Goal: Transaction & Acquisition: Purchase product/service

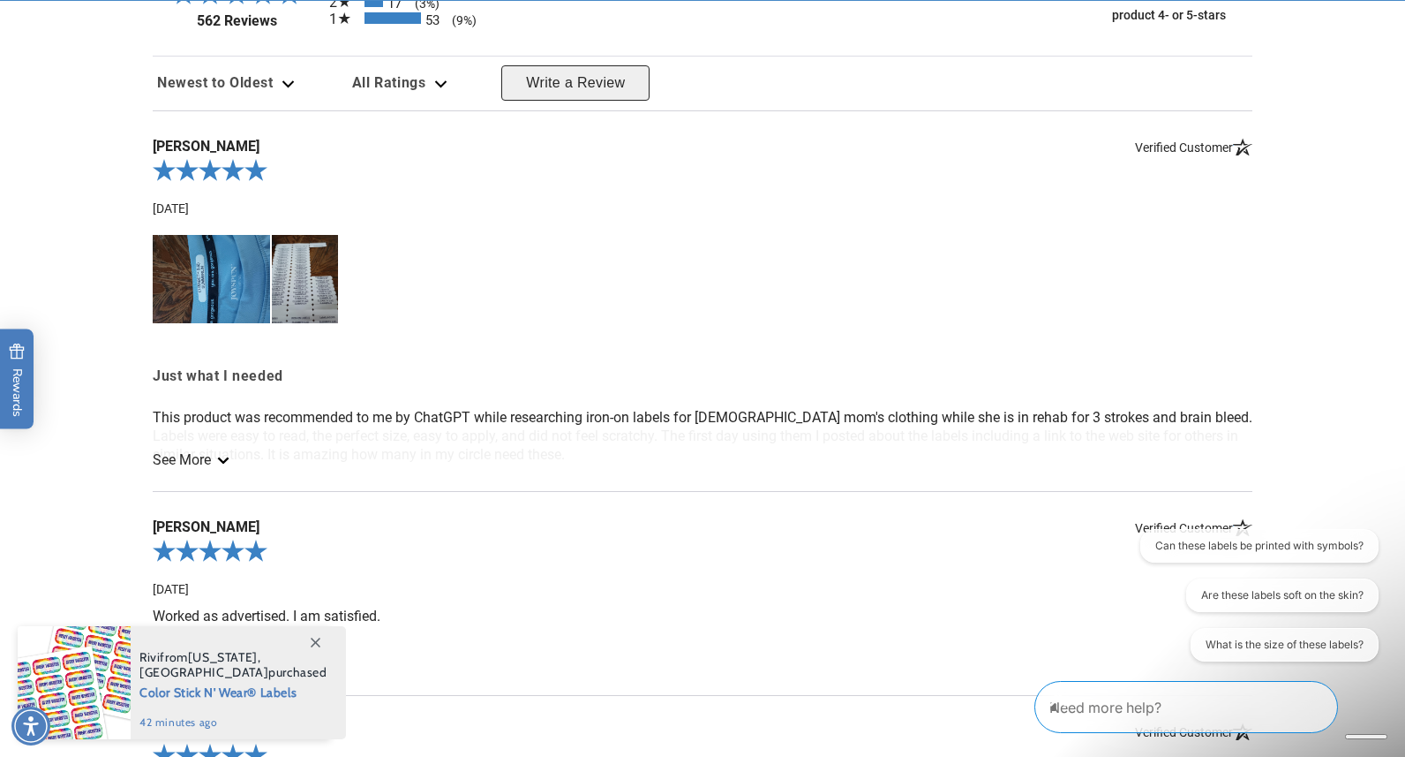
scroll to position [1886, 0]
click at [215, 450] on link "See More" at bounding box center [190, 458] width 74 height 17
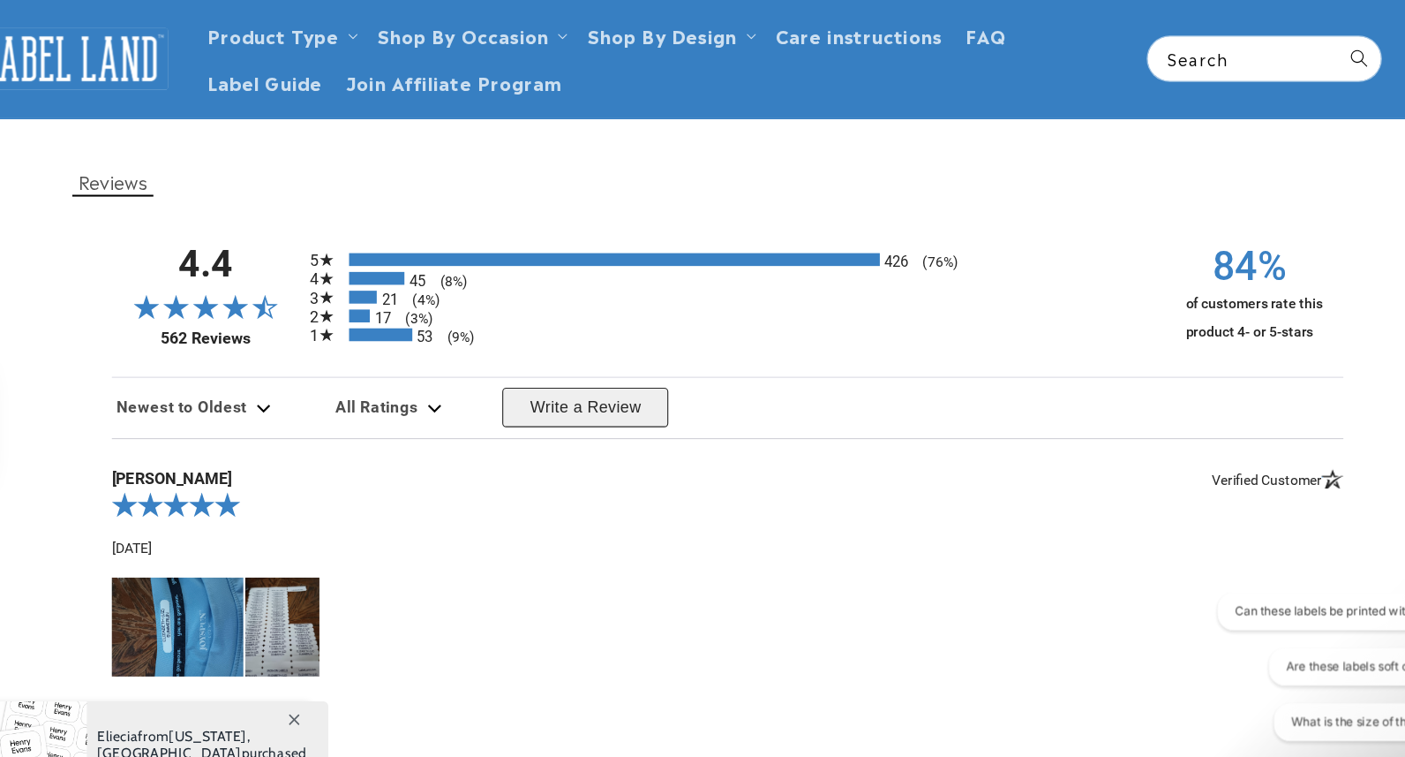
scroll to position [1599, 0]
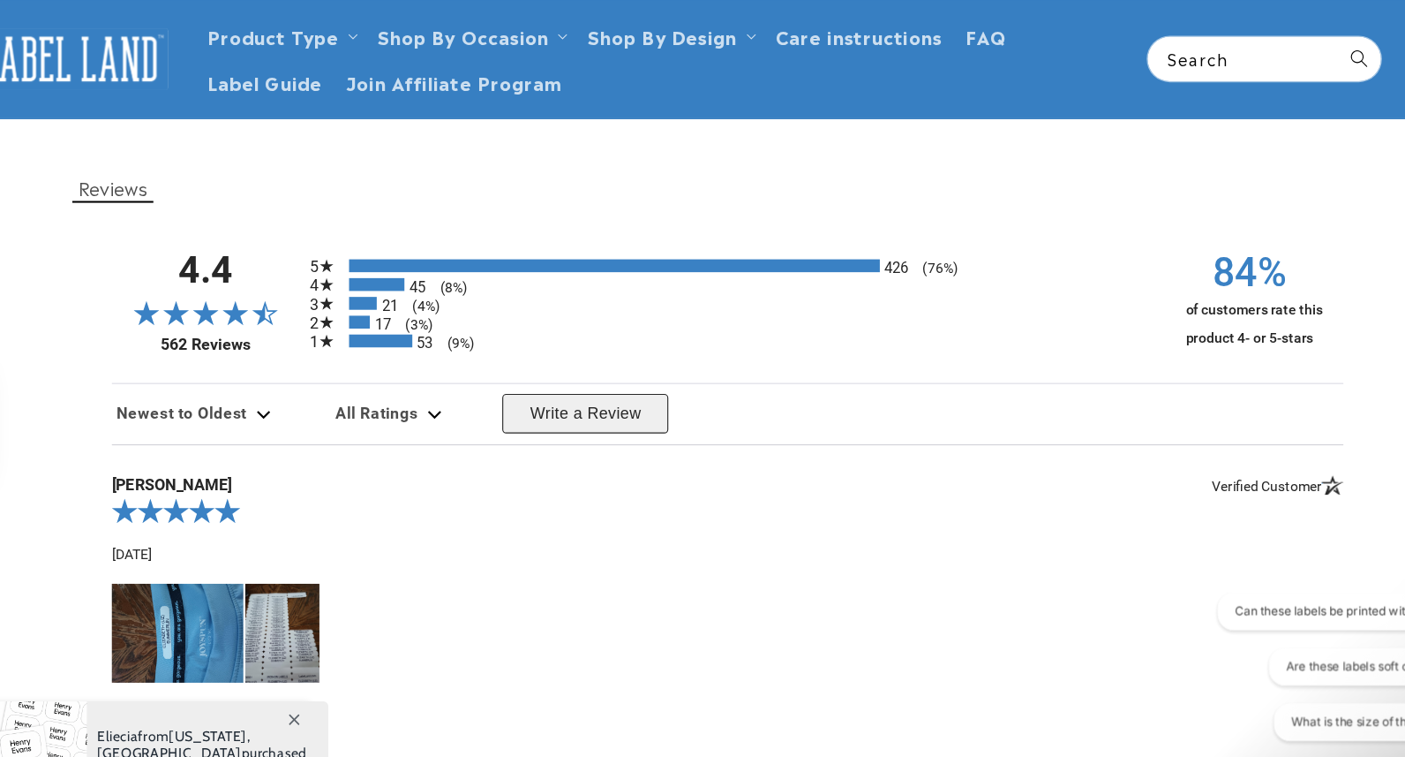
click at [153, 574] on img at bounding box center [211, 565] width 117 height 88
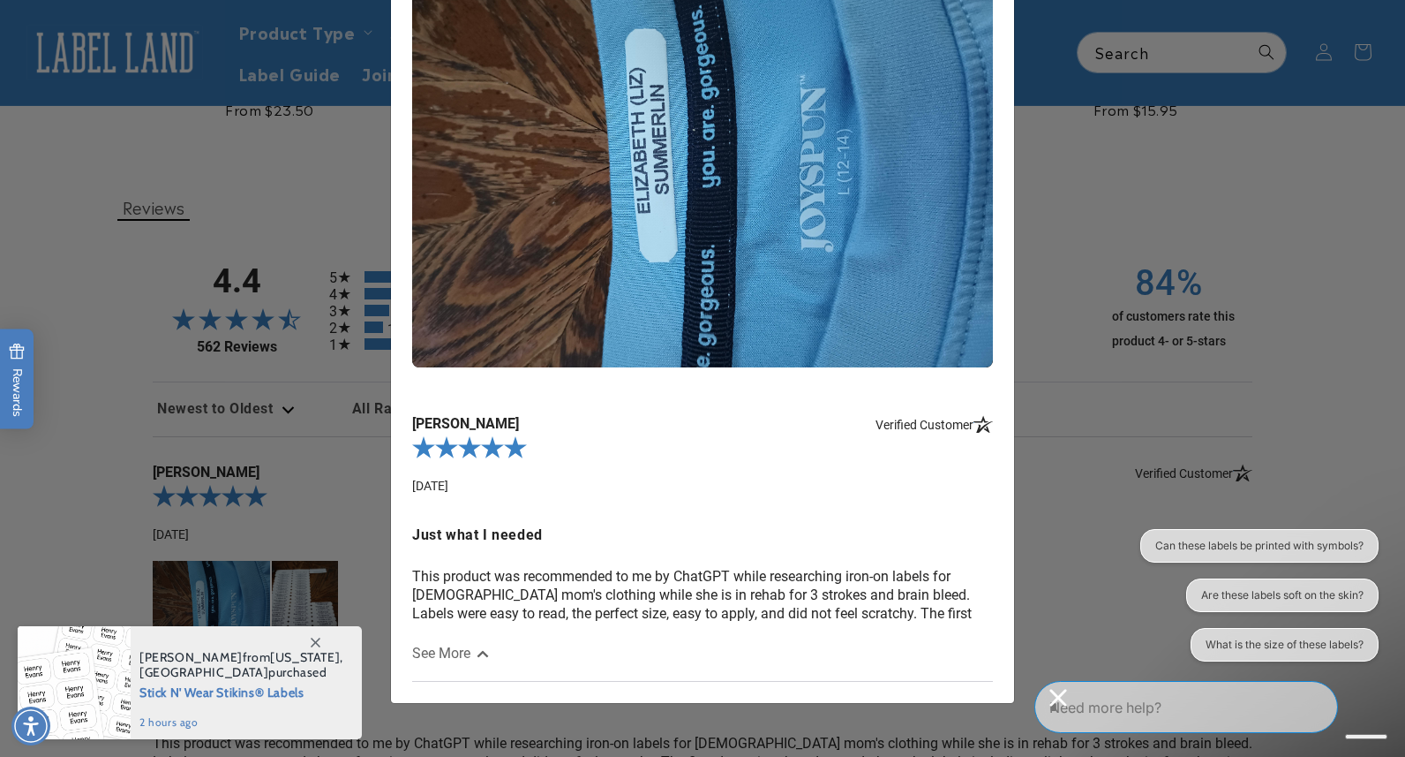
scroll to position [0, 0]
click at [1067, 706] on icon "Close conversation starters" at bounding box center [1059, 698] width 18 height 18
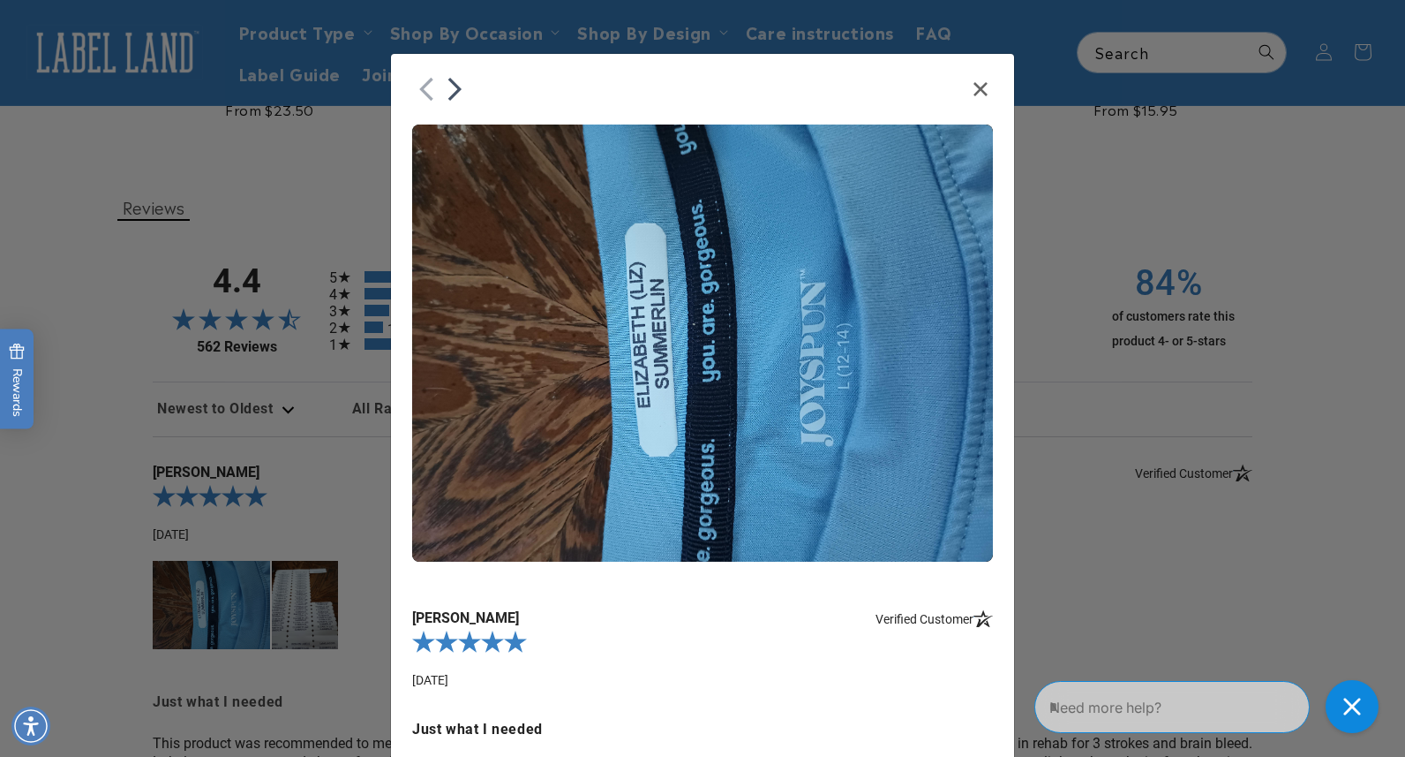
click at [982, 81] on button "Close" at bounding box center [980, 89] width 25 height 16
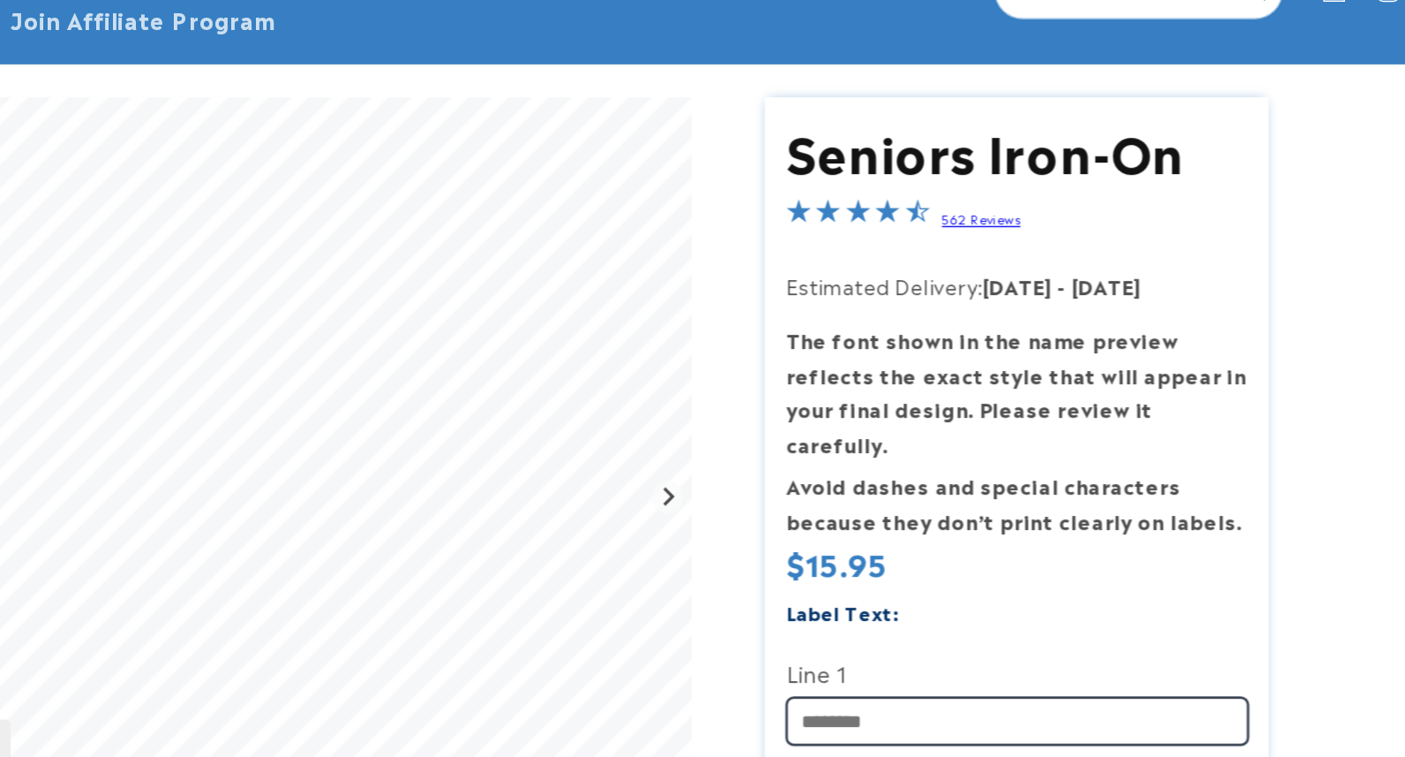
click at [926, 610] on input "Line 1" at bounding box center [1093, 627] width 335 height 34
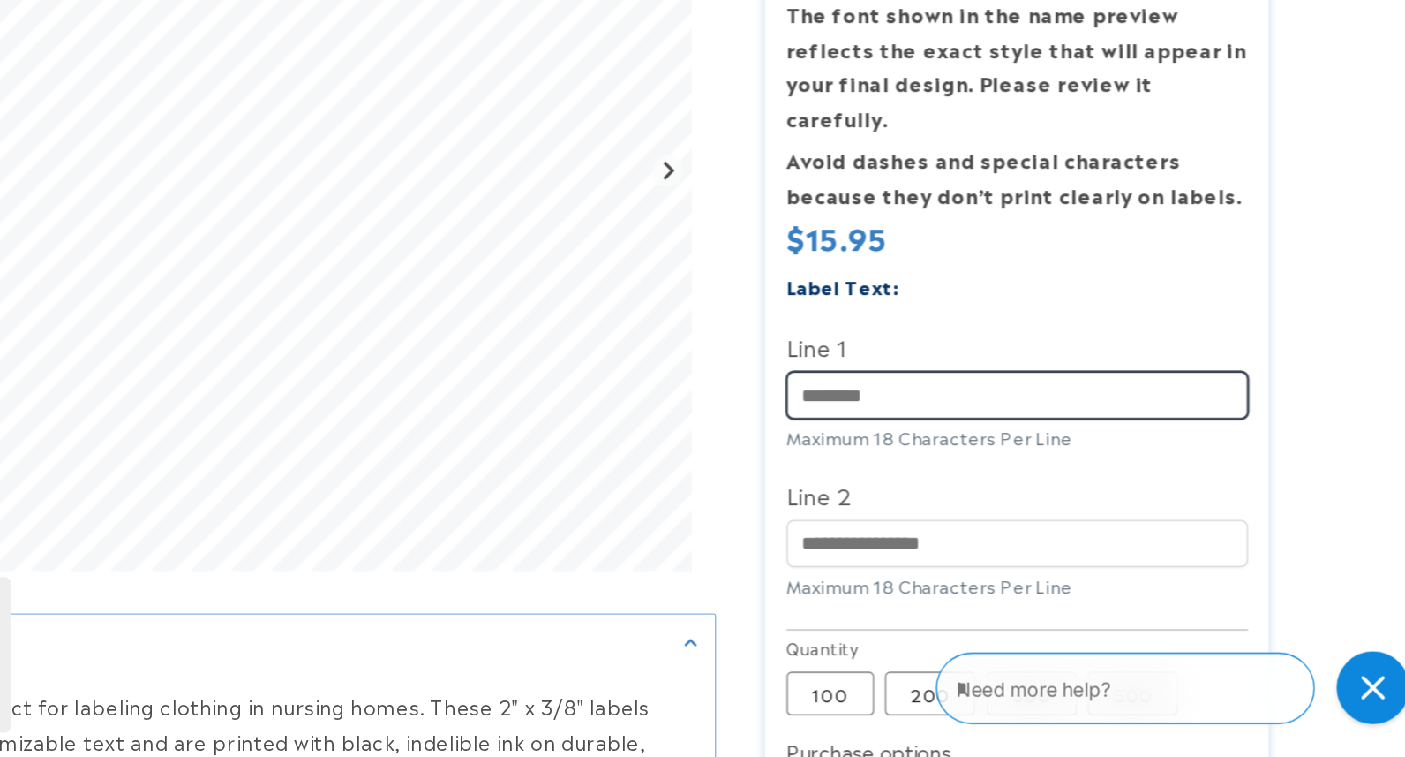
scroll to position [146, 0]
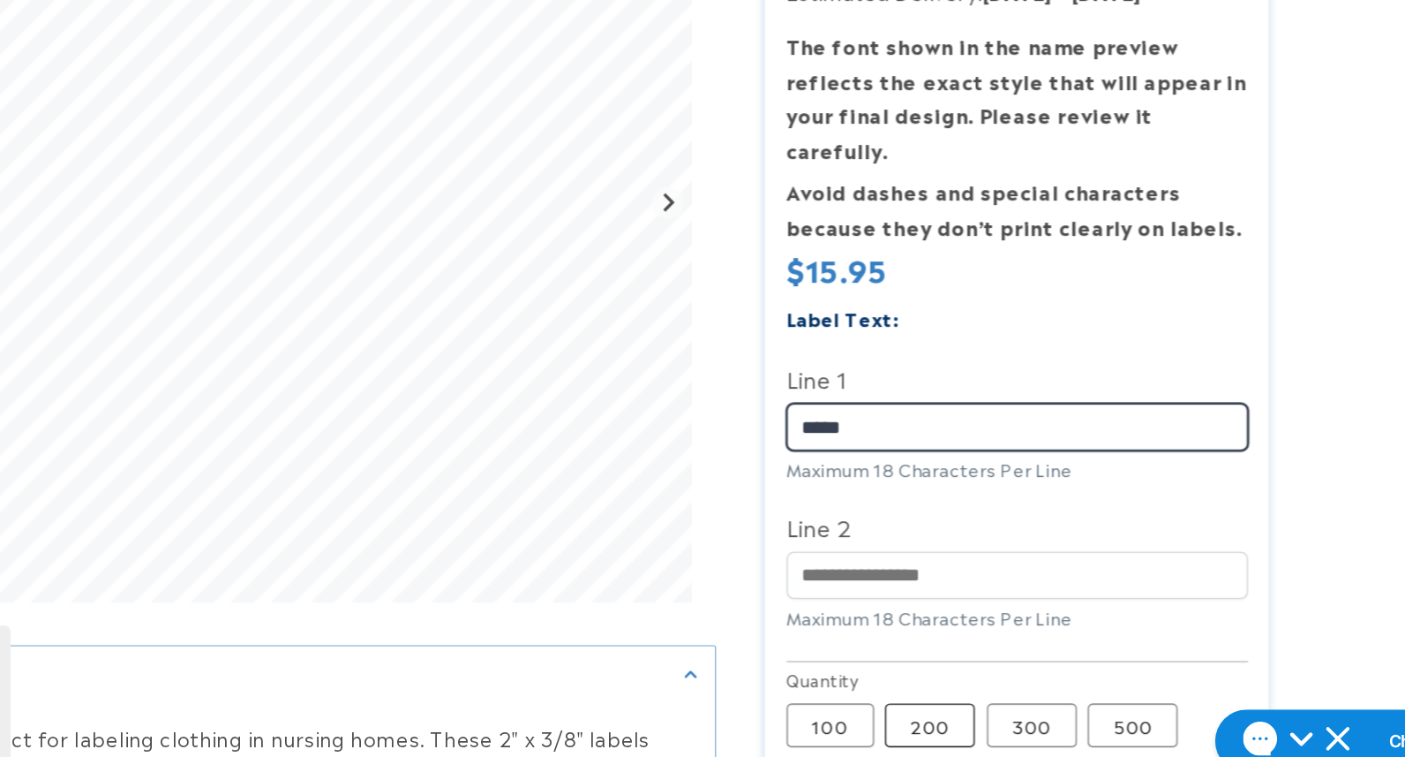
type input "*****"
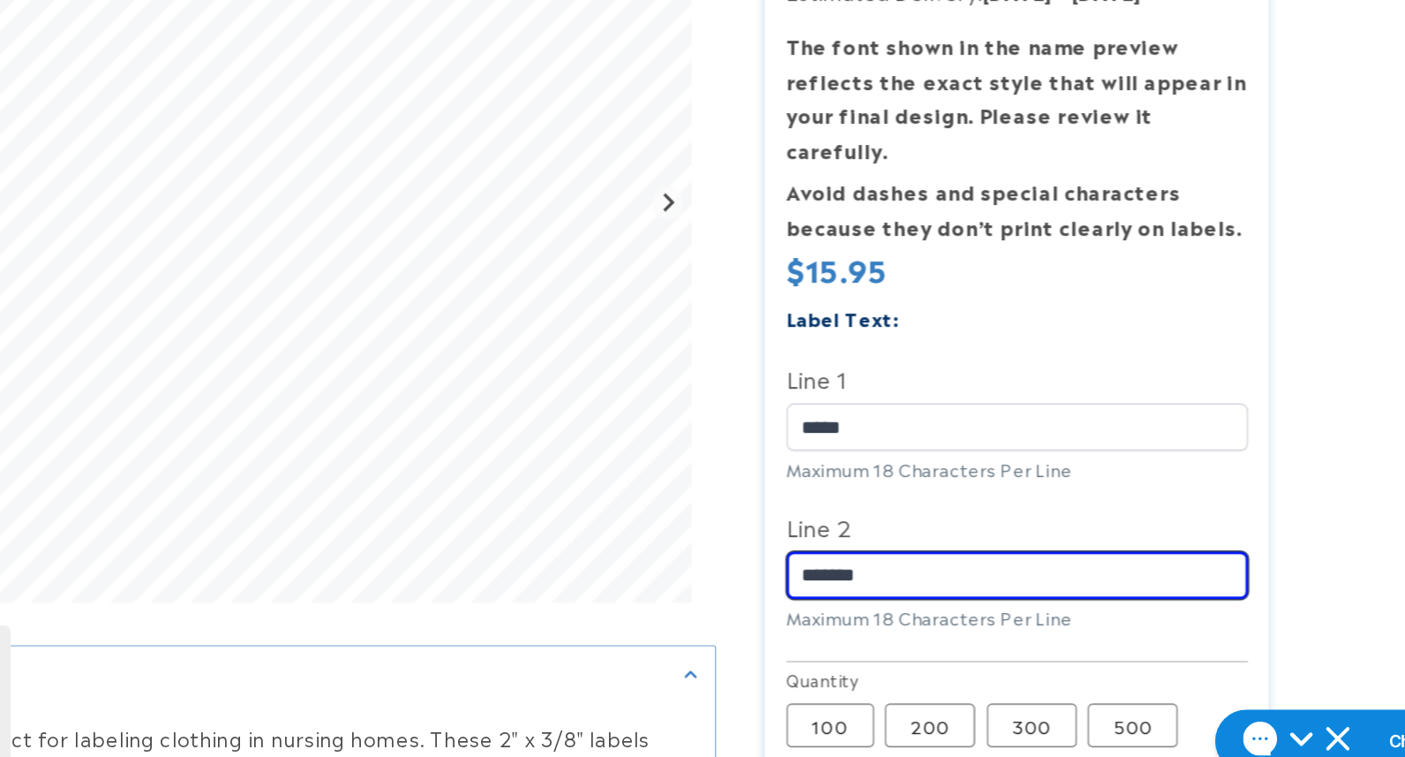
type input "*******"
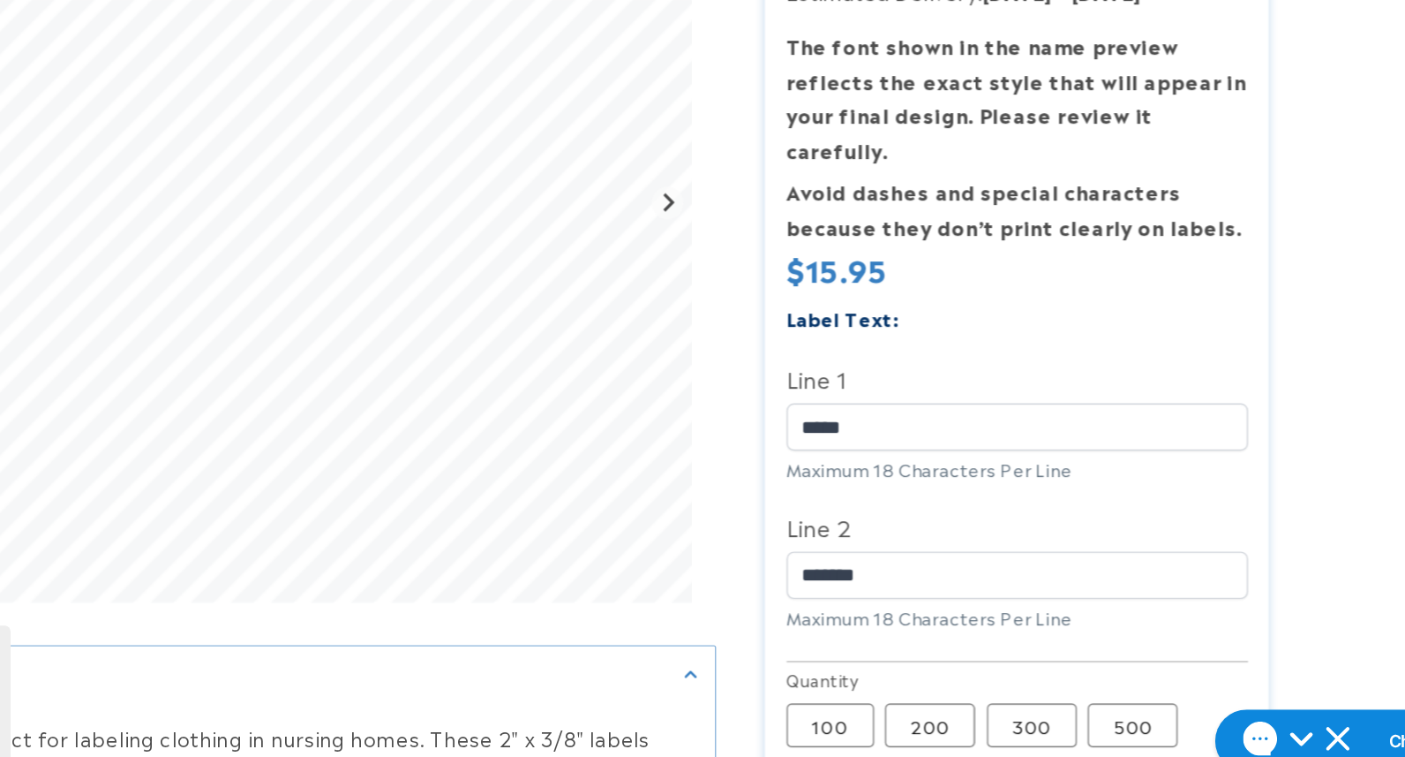
click at [960, 390] on div at bounding box center [703, 561] width 1236 height 1066
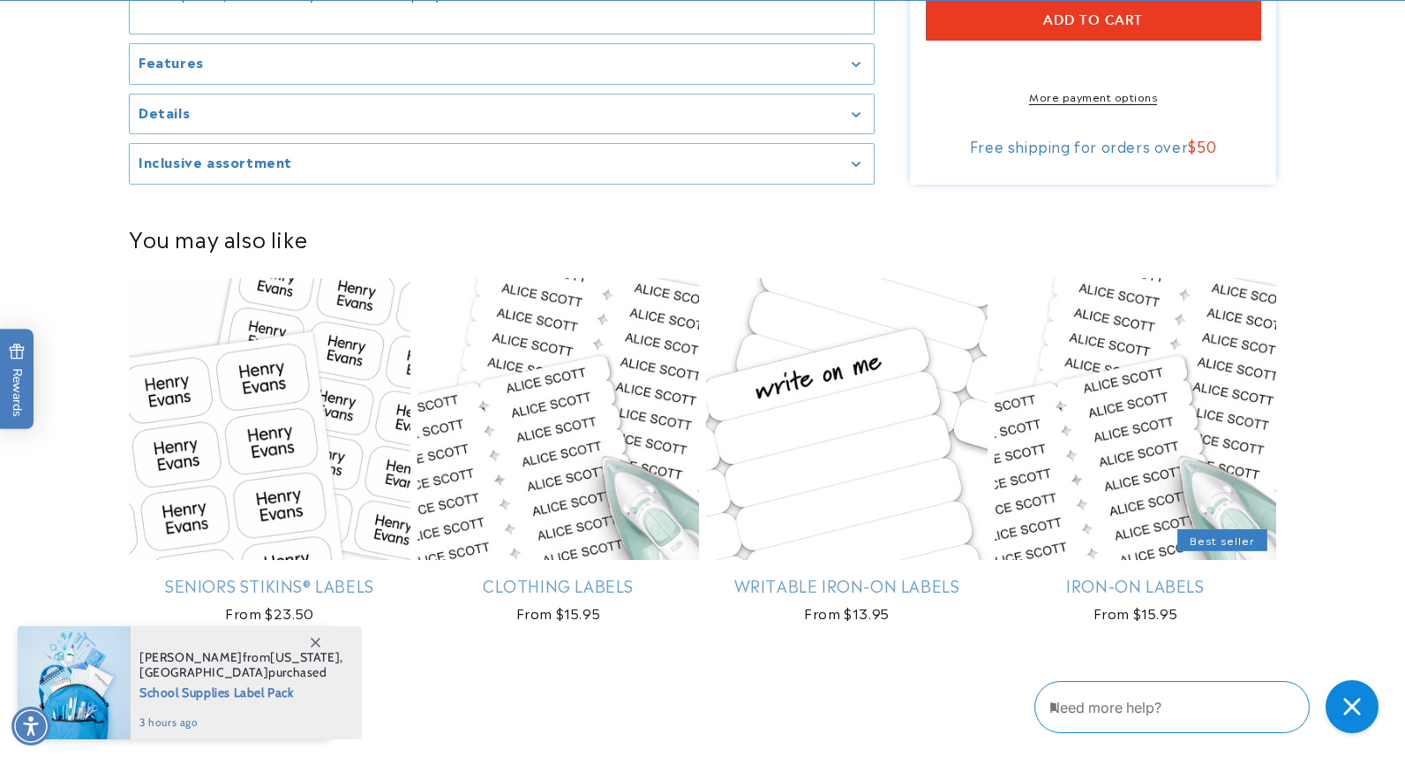
scroll to position [1090, 0]
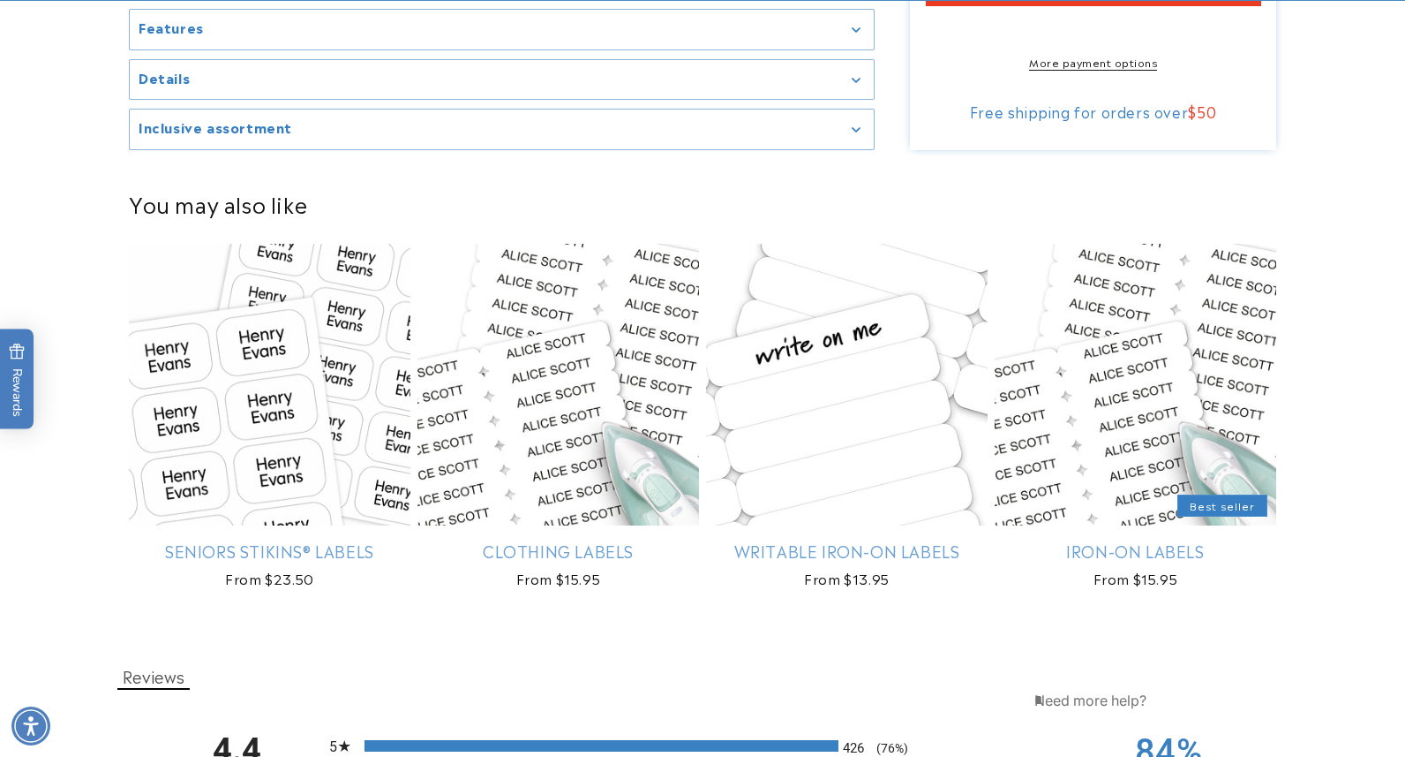
click at [1158, 703] on textarea "Type your message here" at bounding box center [1112, 699] width 154 height 21
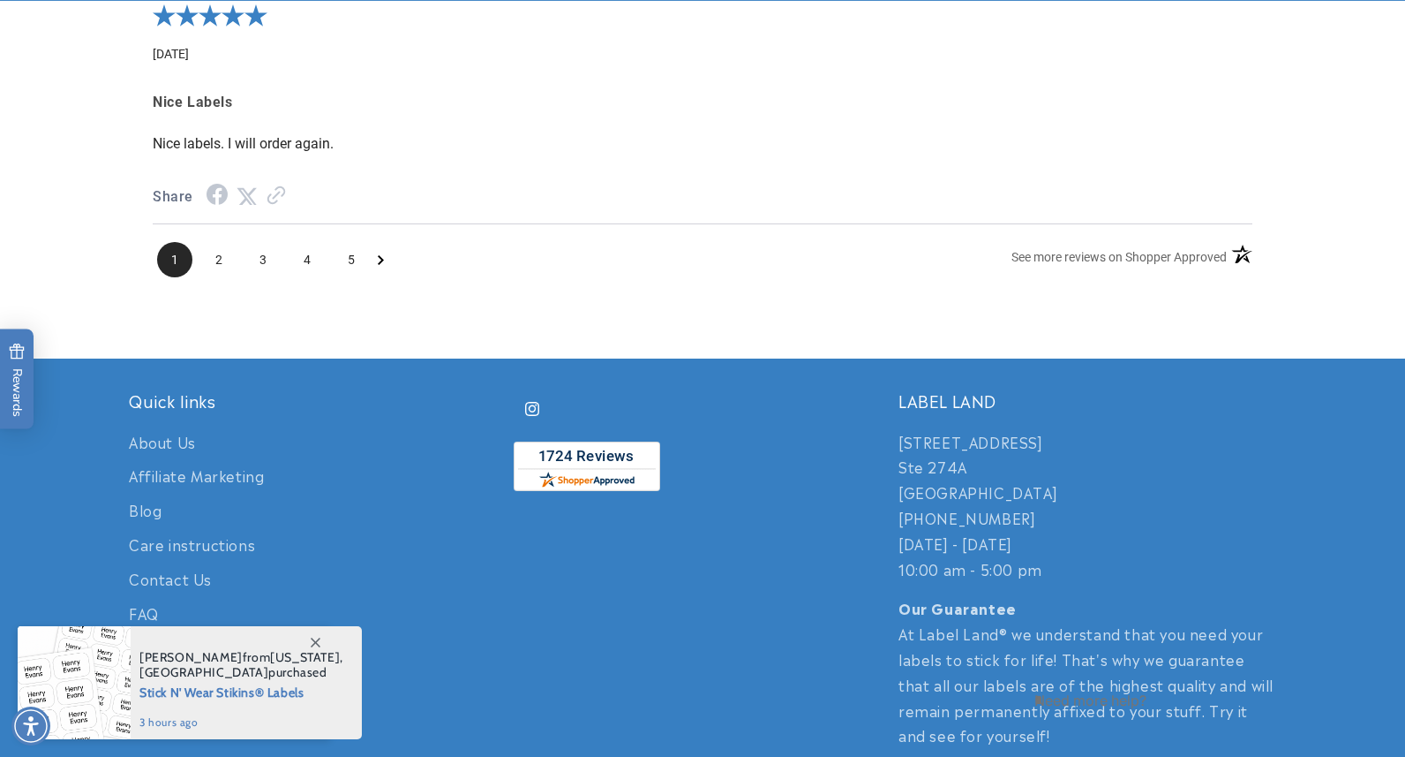
scroll to position [2711, 0]
